Goal: Information Seeking & Learning: Understand process/instructions

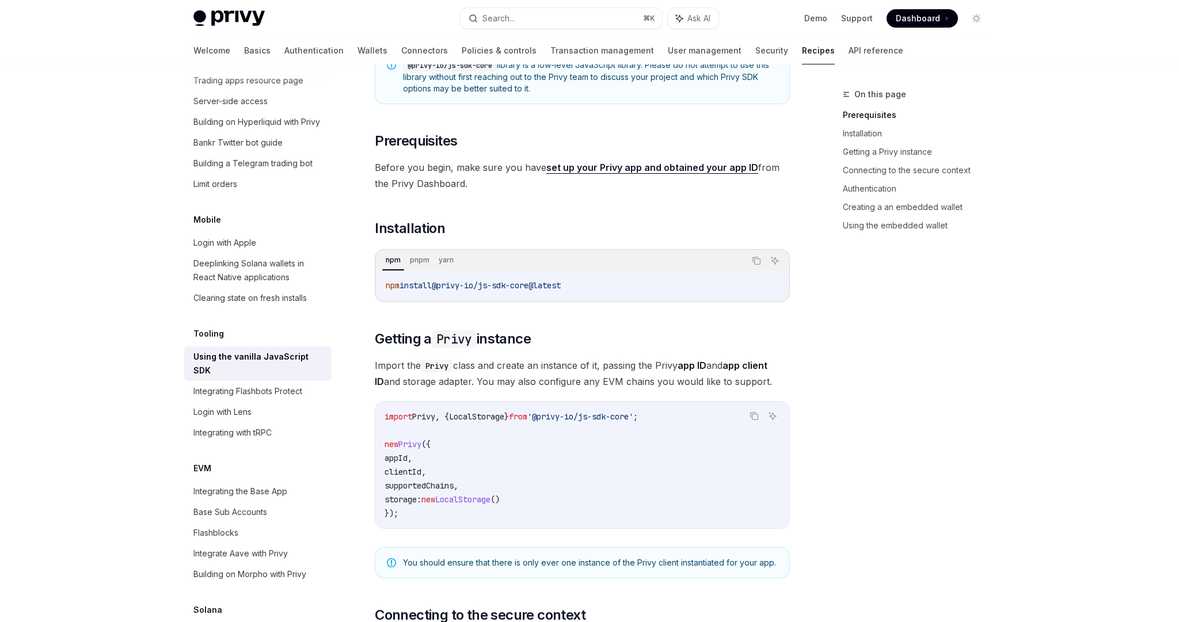
scroll to position [161, 0]
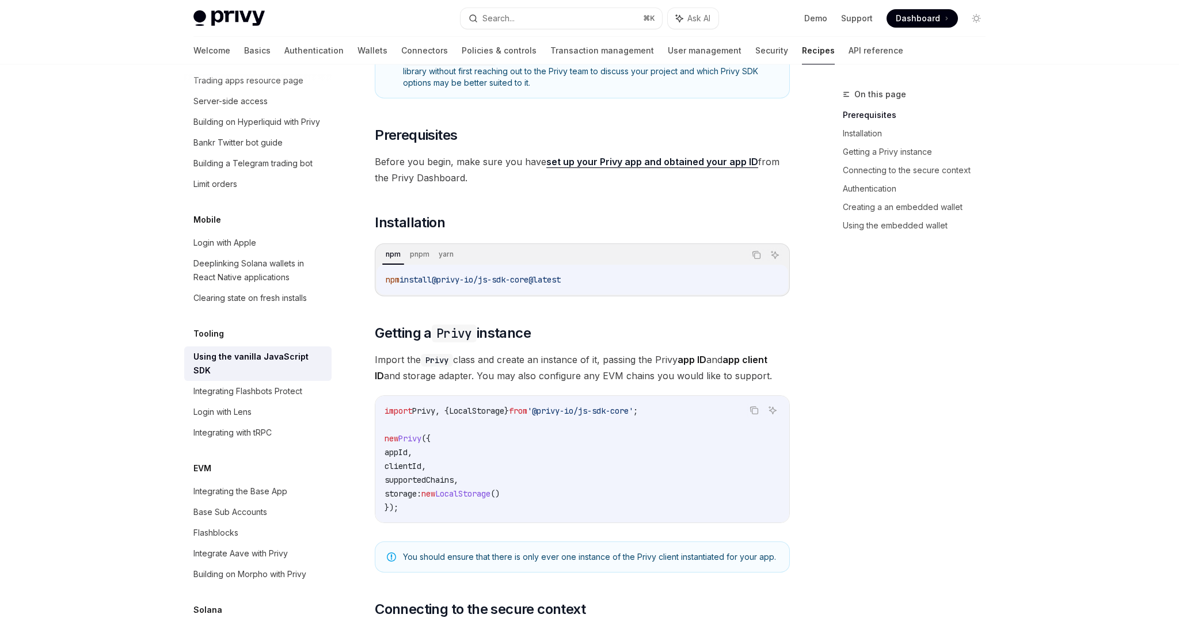
click at [620, 427] on code "import Privy , { LocalStorage } from '@privy-io/js-sdk-core' ; new Privy ({ app…" at bounding box center [583, 459] width 396 height 111
click at [754, 409] on icon "Copy the contents from the code block" at bounding box center [754, 410] width 9 height 9
click at [754, 409] on icon "Copy the contents from the code block" at bounding box center [754, 411] width 9 height 6
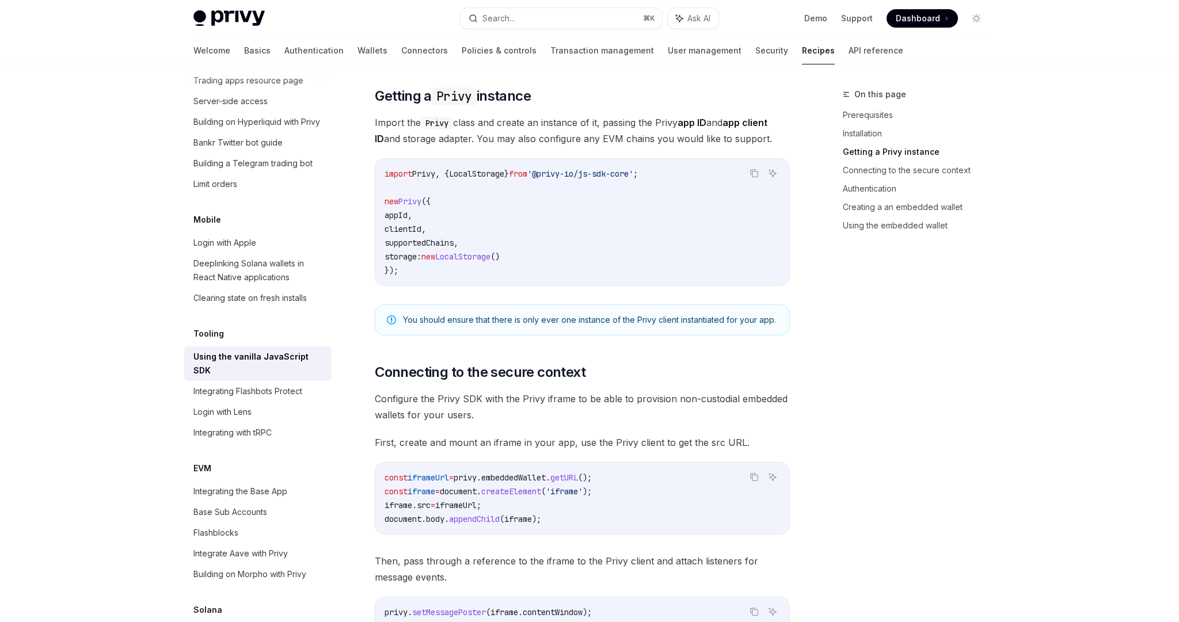
scroll to position [483, 0]
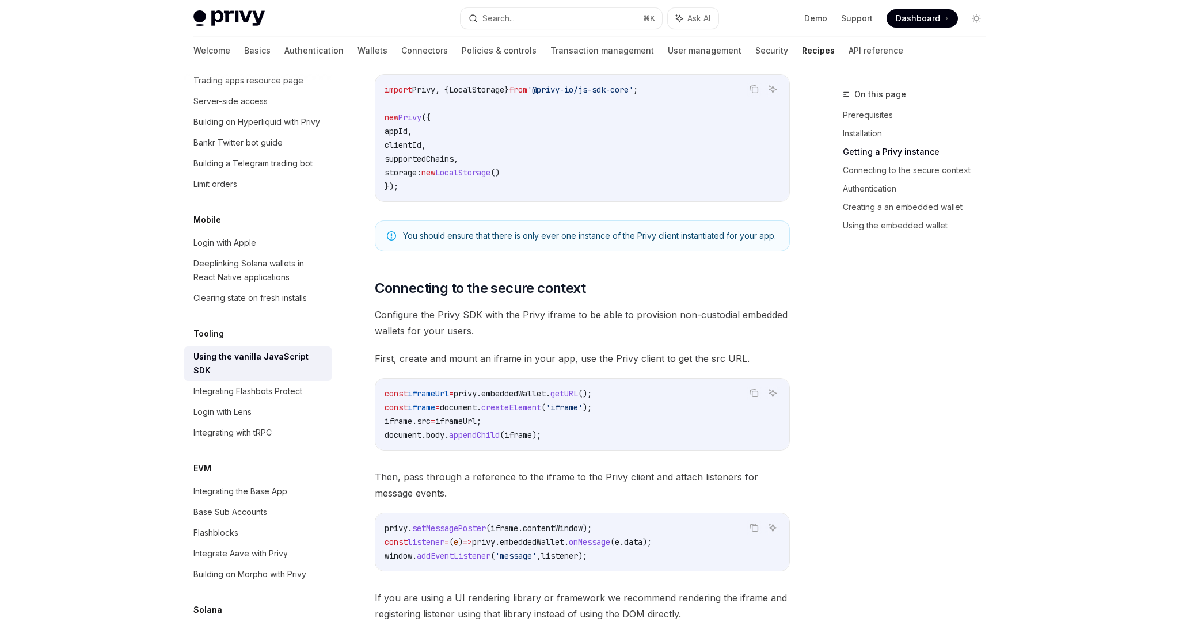
click at [564, 427] on code "const iframeUrl = privy . embeddedWallet . getURL (); const iframe = document .…" at bounding box center [583, 414] width 396 height 55
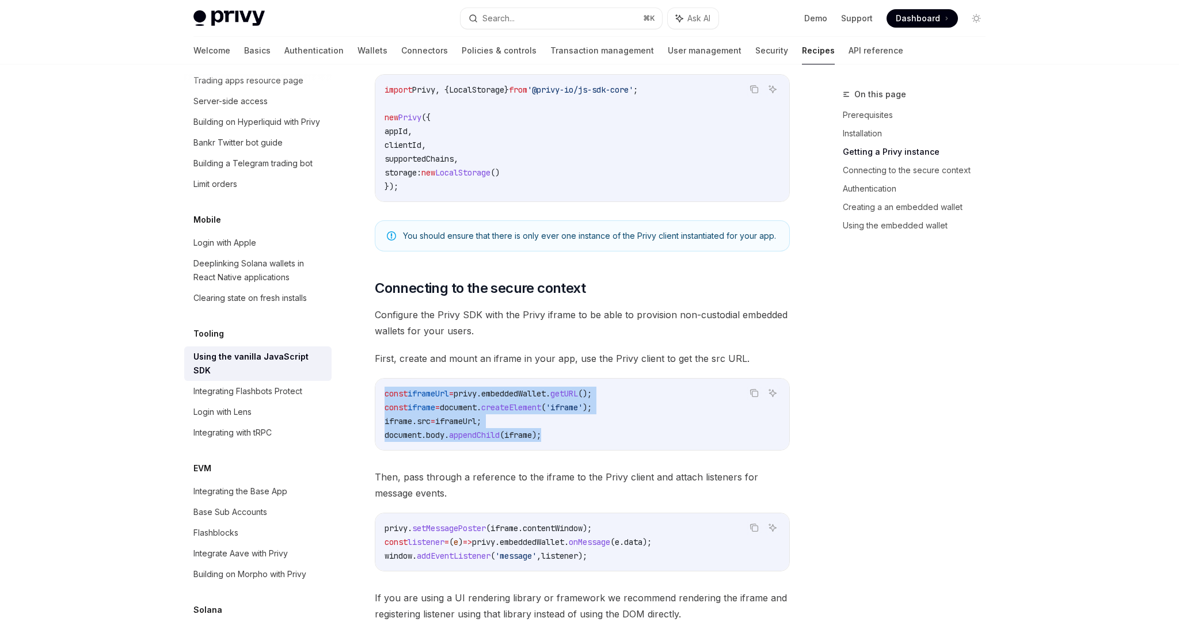
drag, startPoint x: 570, startPoint y: 431, endPoint x: 373, endPoint y: 397, distance: 199.8
click at [373, 397] on div "Tooling Using the vanilla JavaScript SDK OpenAI Open in ChatGPT OpenAI Open in …" at bounding box center [475, 620] width 636 height 2031
copy code "const iframeUrl = privy . embeddedWallet . getURL (); const iframe = document .…"
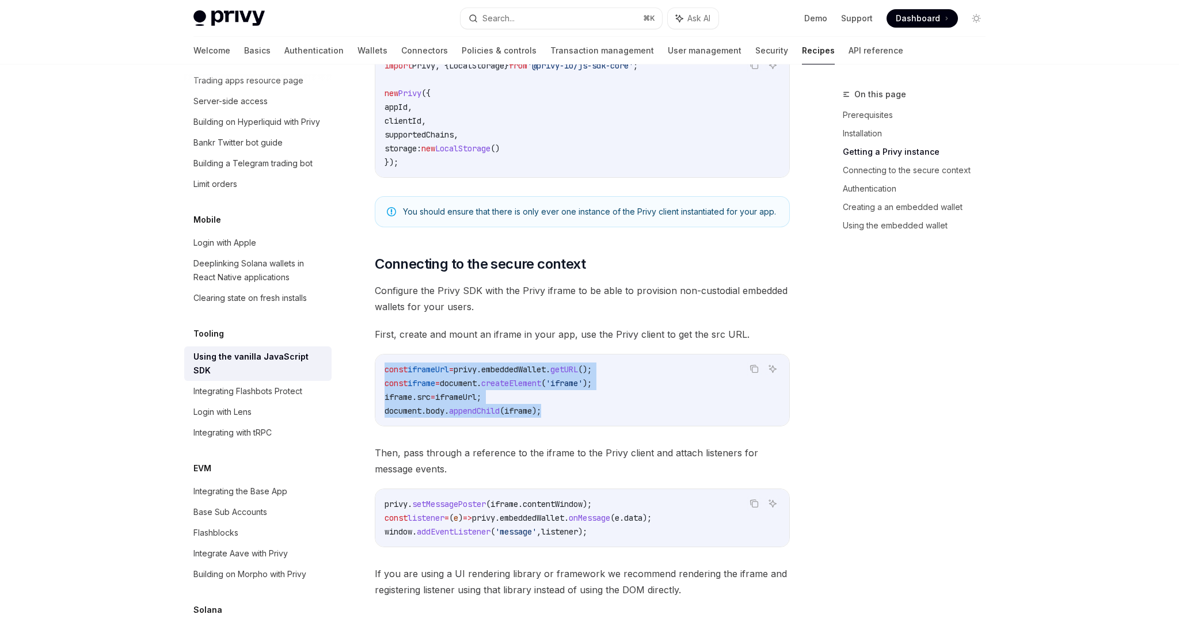
scroll to position [512, 0]
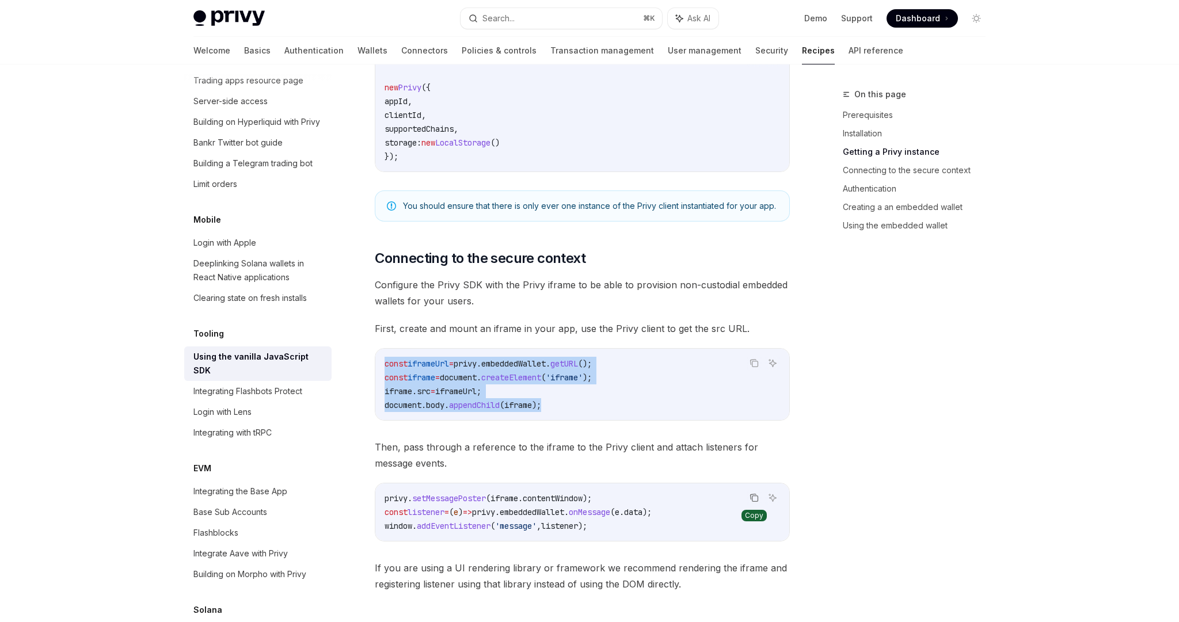
click at [753, 499] on icon "Copy the contents from the code block" at bounding box center [754, 497] width 9 height 9
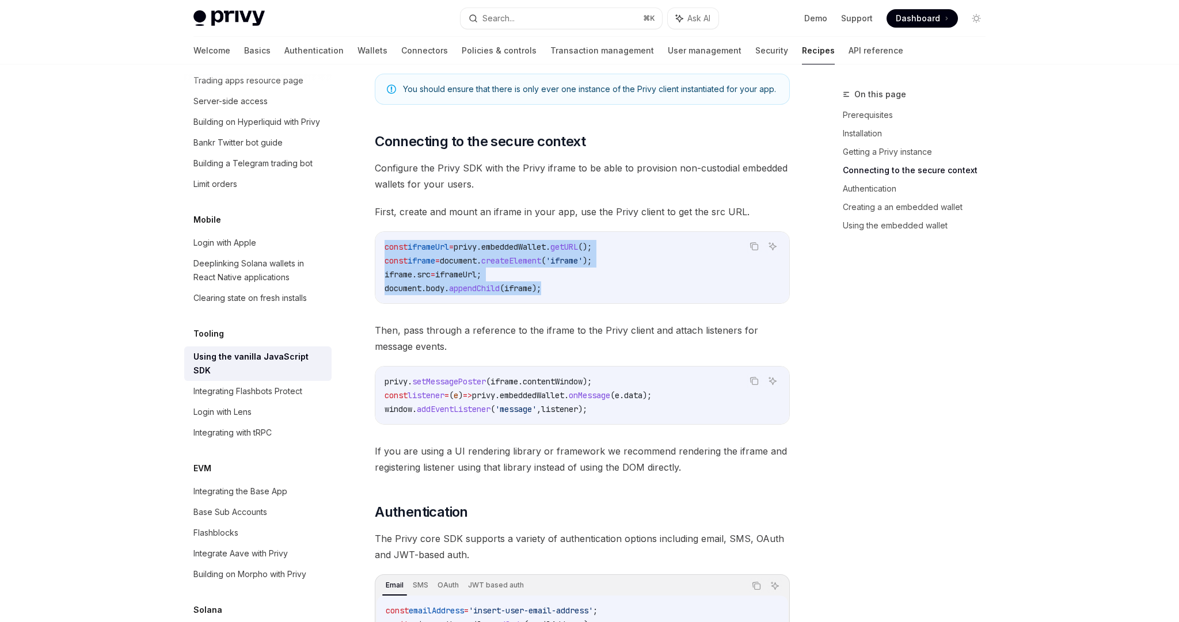
scroll to position [870, 0]
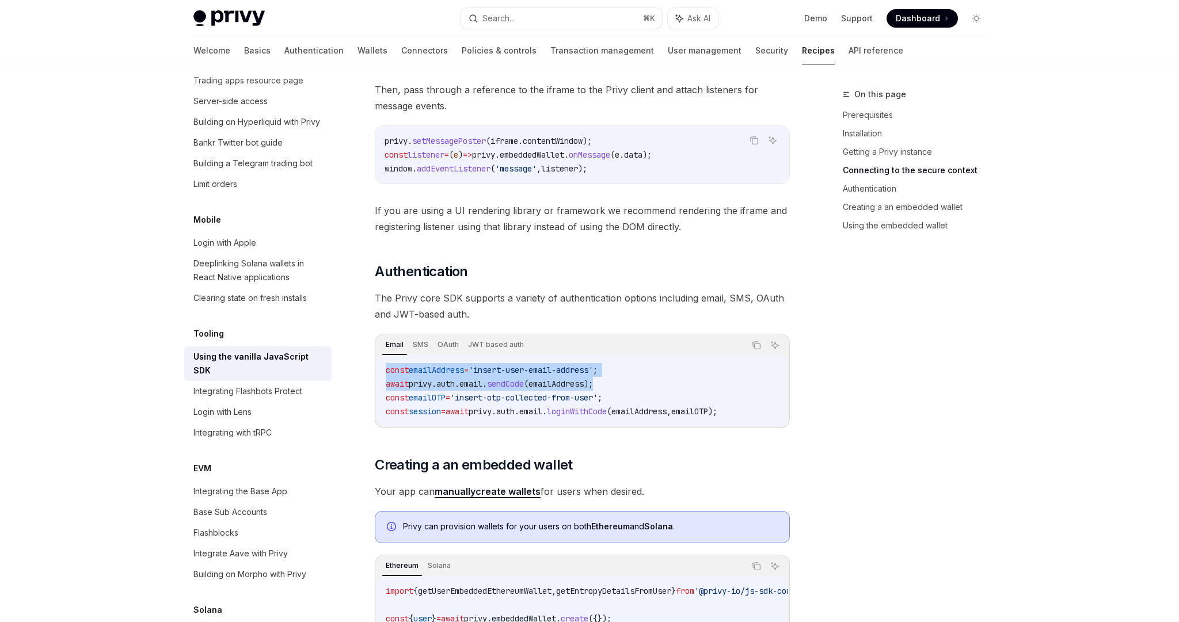
drag, startPoint x: 613, startPoint y: 382, endPoint x: 384, endPoint y: 373, distance: 229.4
click at [384, 373] on div "const emailAddress = 'insert-user-email-address' ; await privy . auth . email .…" at bounding box center [583, 390] width 412 height 71
copy code "const emailAddress = 'insert-user-email-address' ; await privy . auth . email .…"
click at [604, 306] on span "The Privy core SDK supports a variety of authentication options including email…" at bounding box center [582, 306] width 415 height 32
click at [647, 374] on code "const emailAddress = 'insert-user-email-address' ; await privy . auth . email .…" at bounding box center [582, 390] width 393 height 55
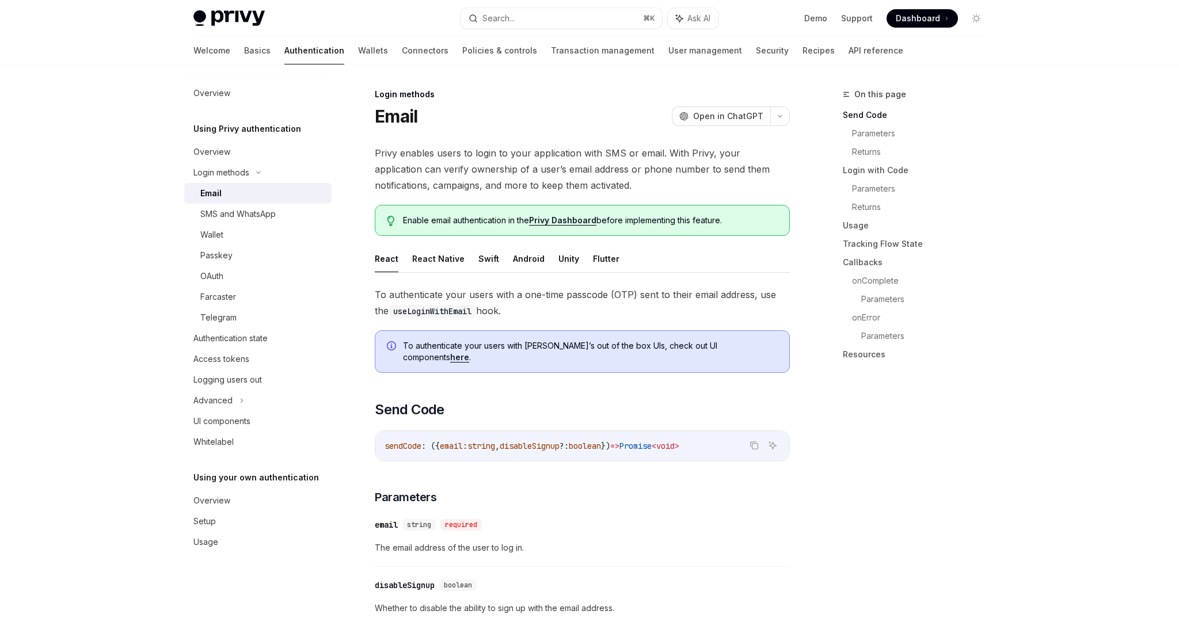
click at [917, 23] on span "Dashboard" at bounding box center [918, 19] width 44 height 12
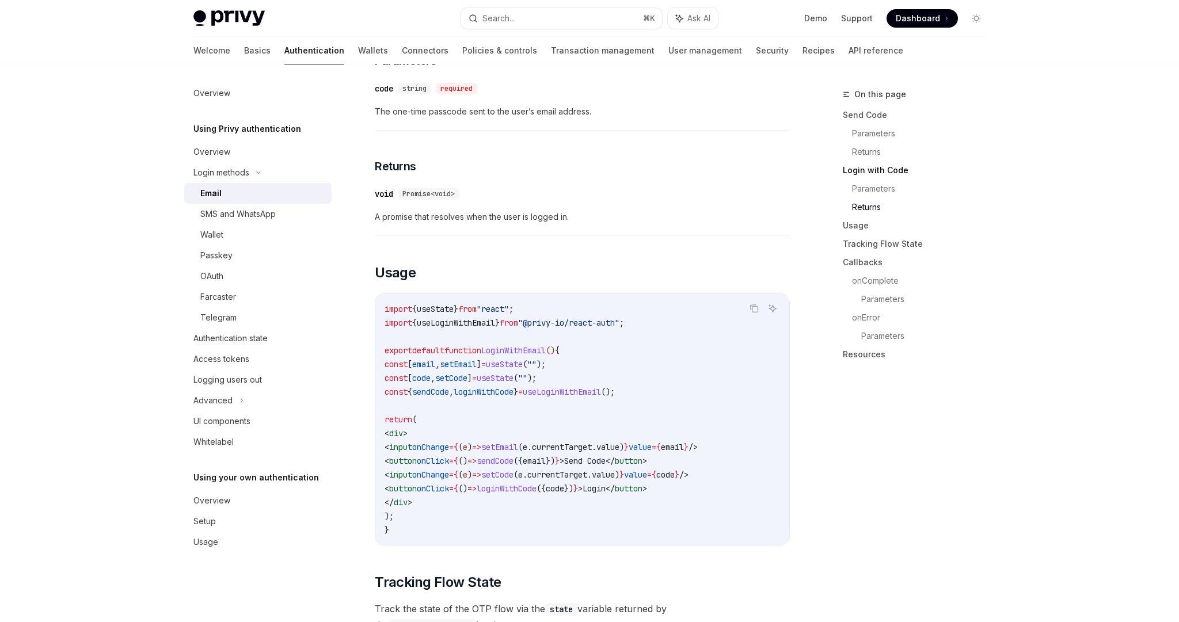
scroll to position [1026, 0]
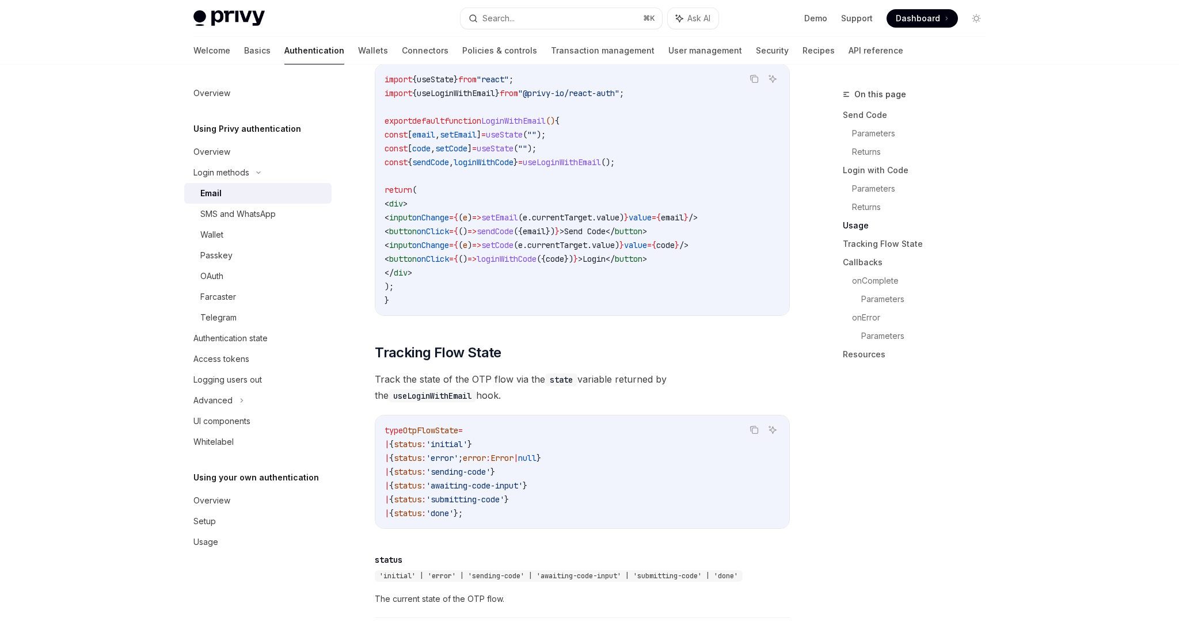
click at [595, 347] on h2 "​ Tracking Flow State" at bounding box center [582, 353] width 415 height 18
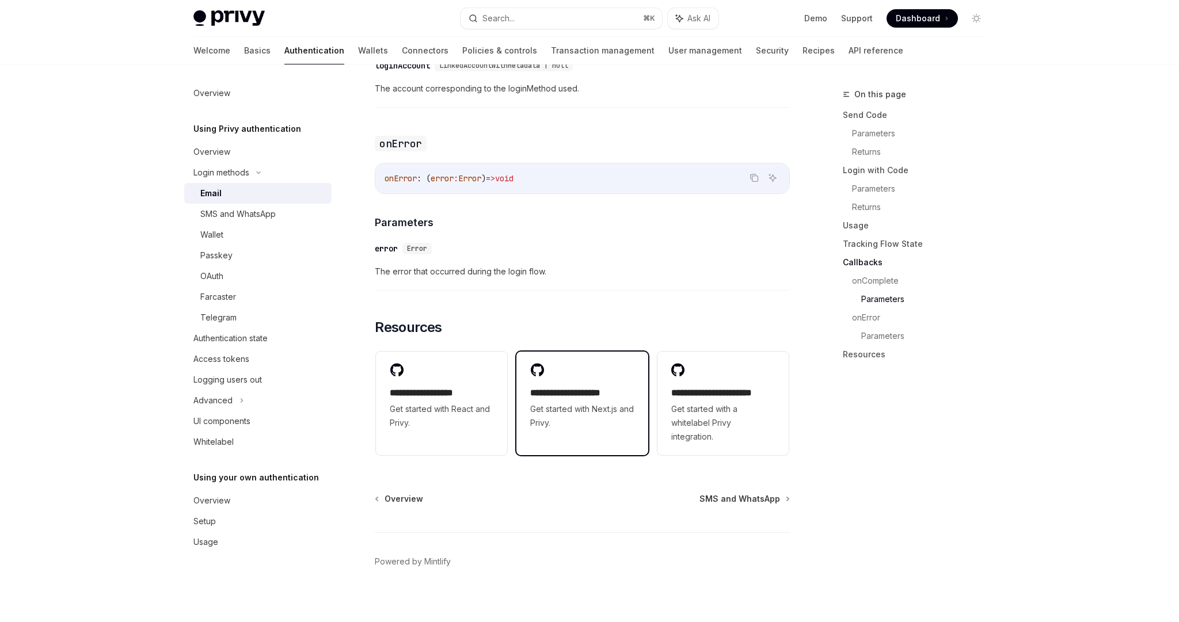
scroll to position [2187, 0]
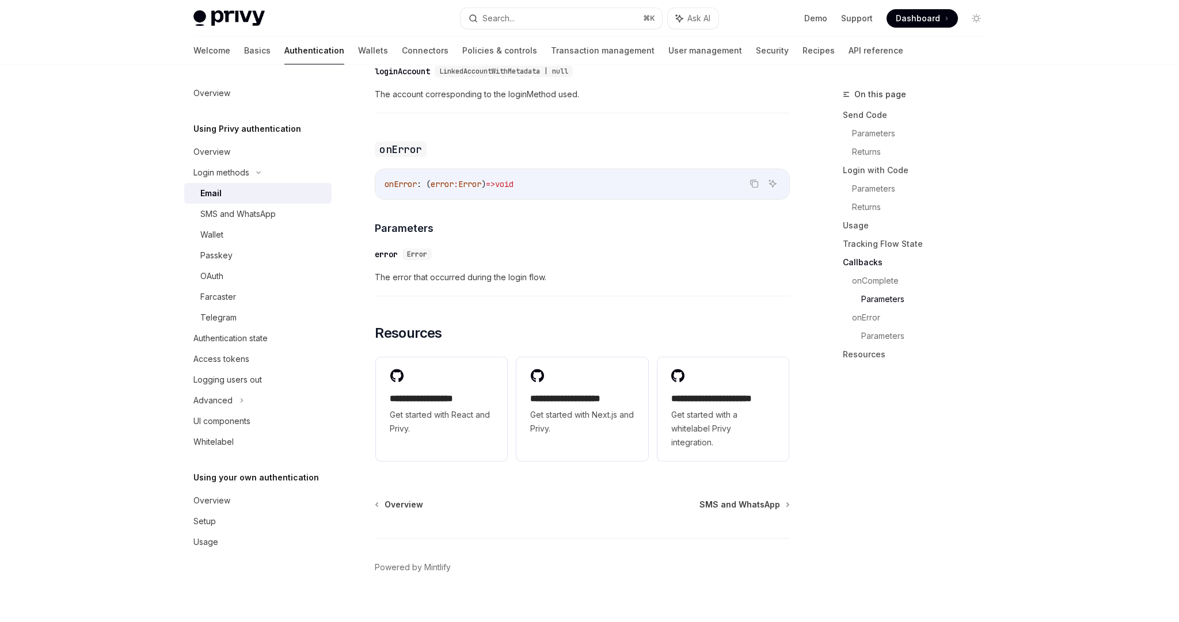
click at [576, 285] on div "​ error Error The error that occurred during the login flow." at bounding box center [582, 269] width 415 height 55
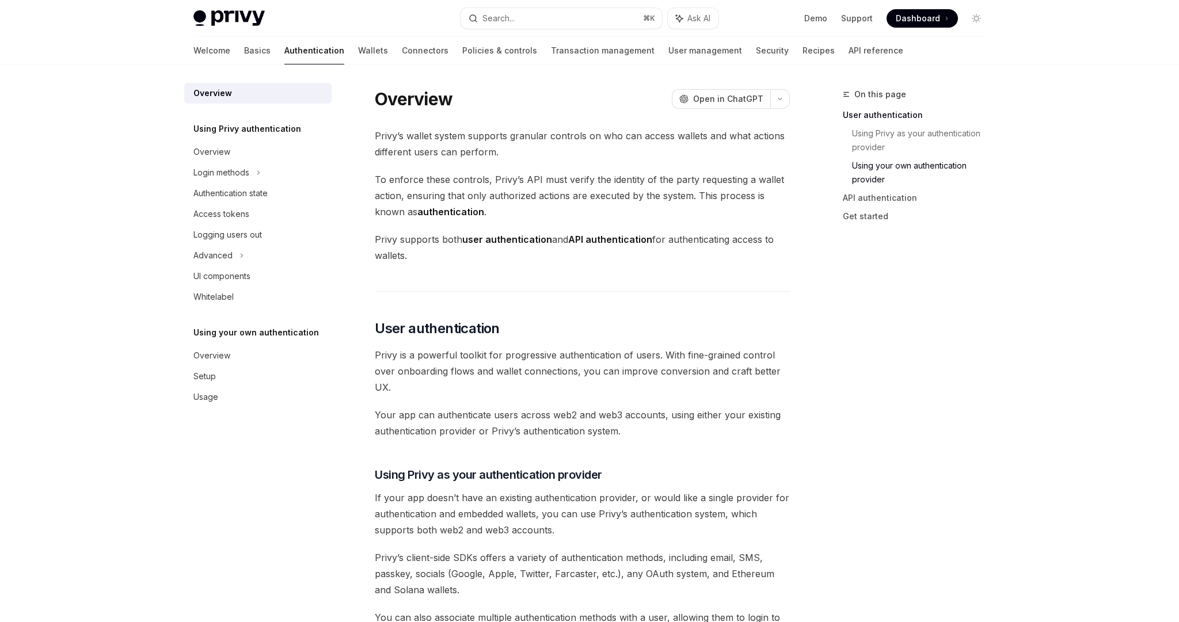
scroll to position [685, 0]
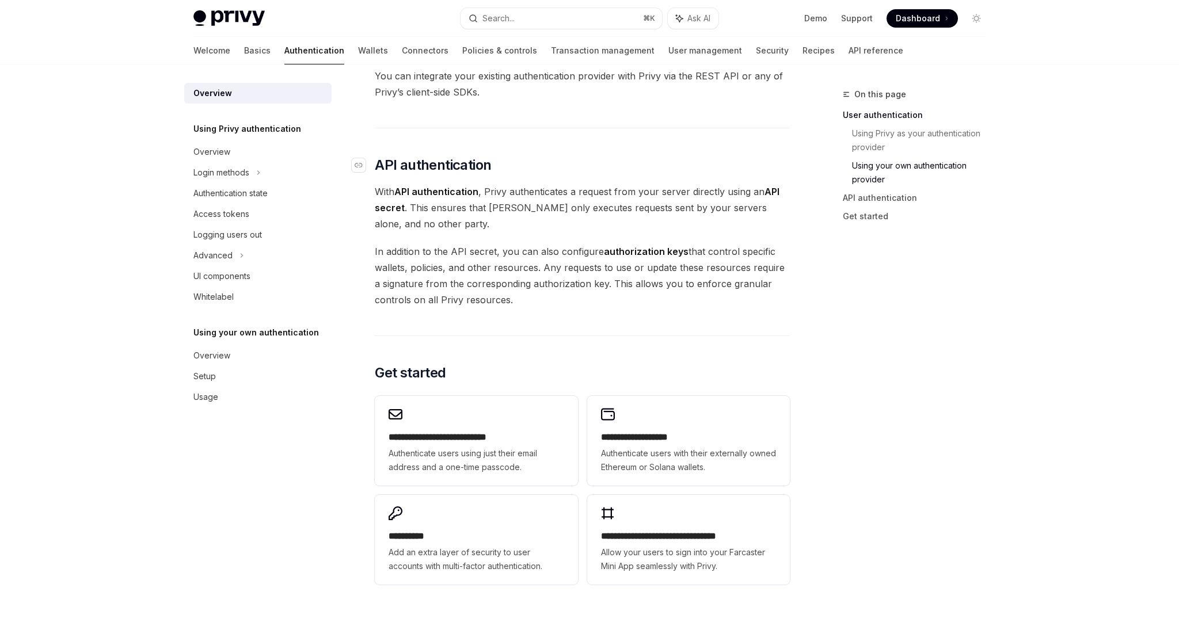
click at [491, 170] on span "API authentication" at bounding box center [433, 165] width 116 height 18
type textarea "*"
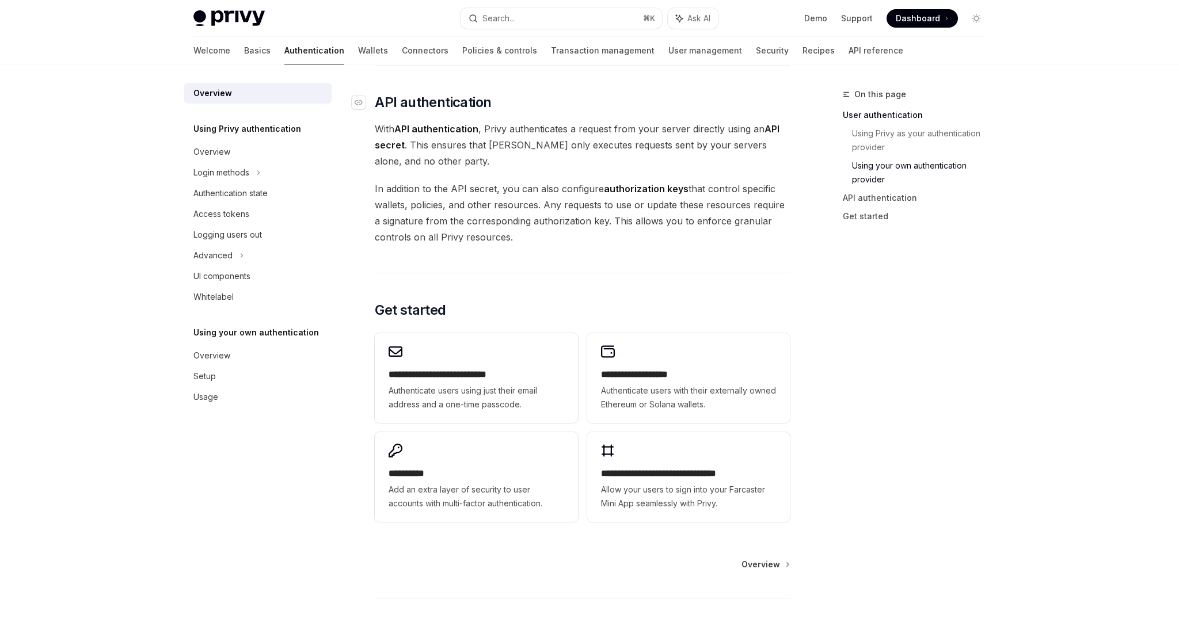
scroll to position [753, 0]
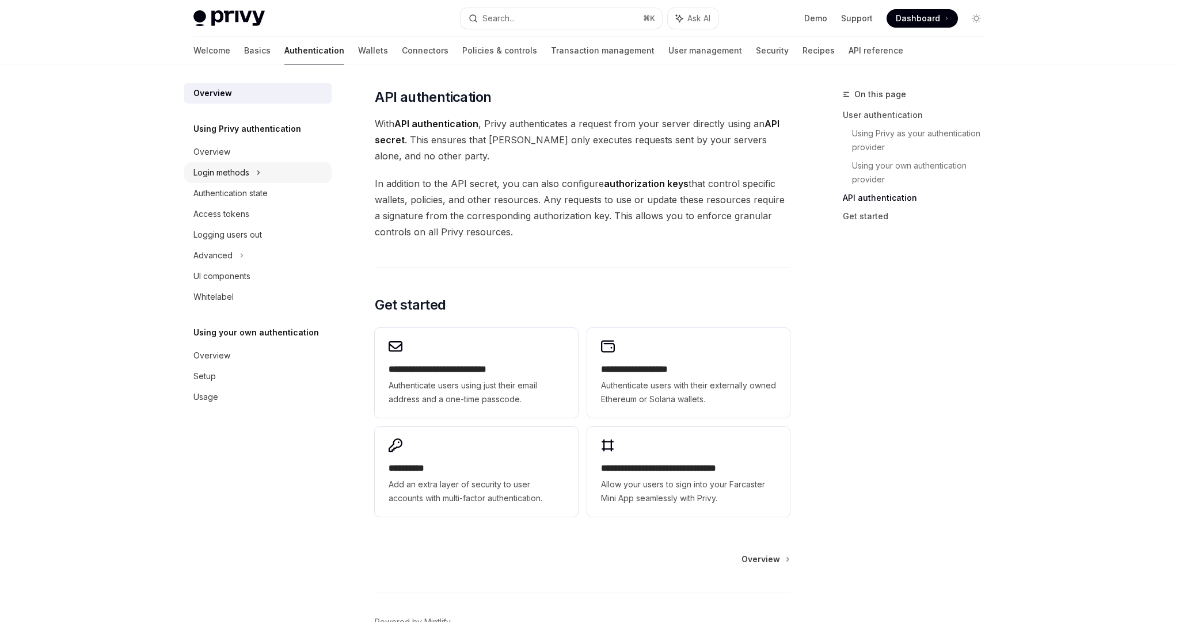
click at [221, 174] on div "Login methods" at bounding box center [221, 173] width 56 height 14
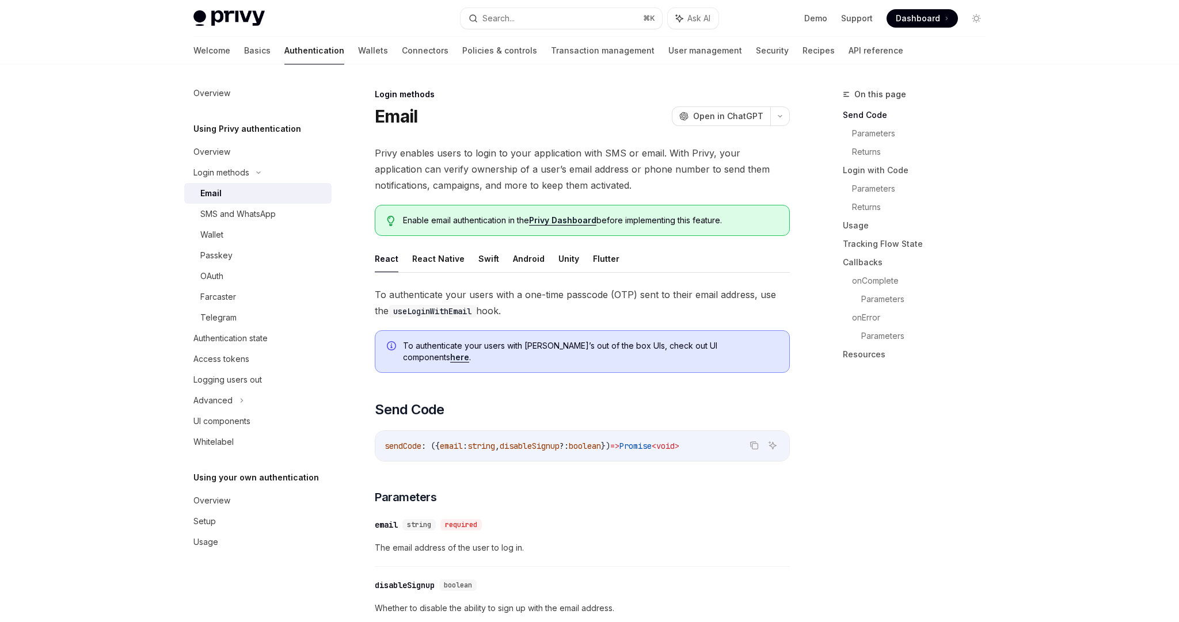
click at [584, 317] on span "To authenticate your users with a one-time passcode (OTP) sent to their email a…" at bounding box center [582, 303] width 415 height 32
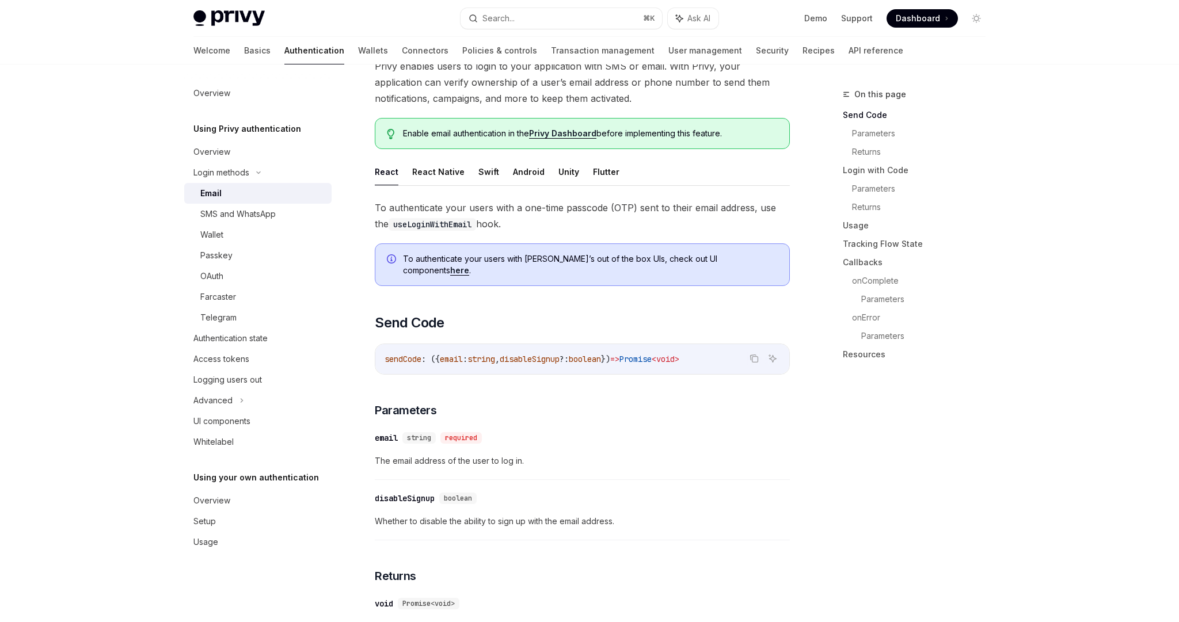
scroll to position [421, 0]
